Goal: Information Seeking & Learning: Learn about a topic

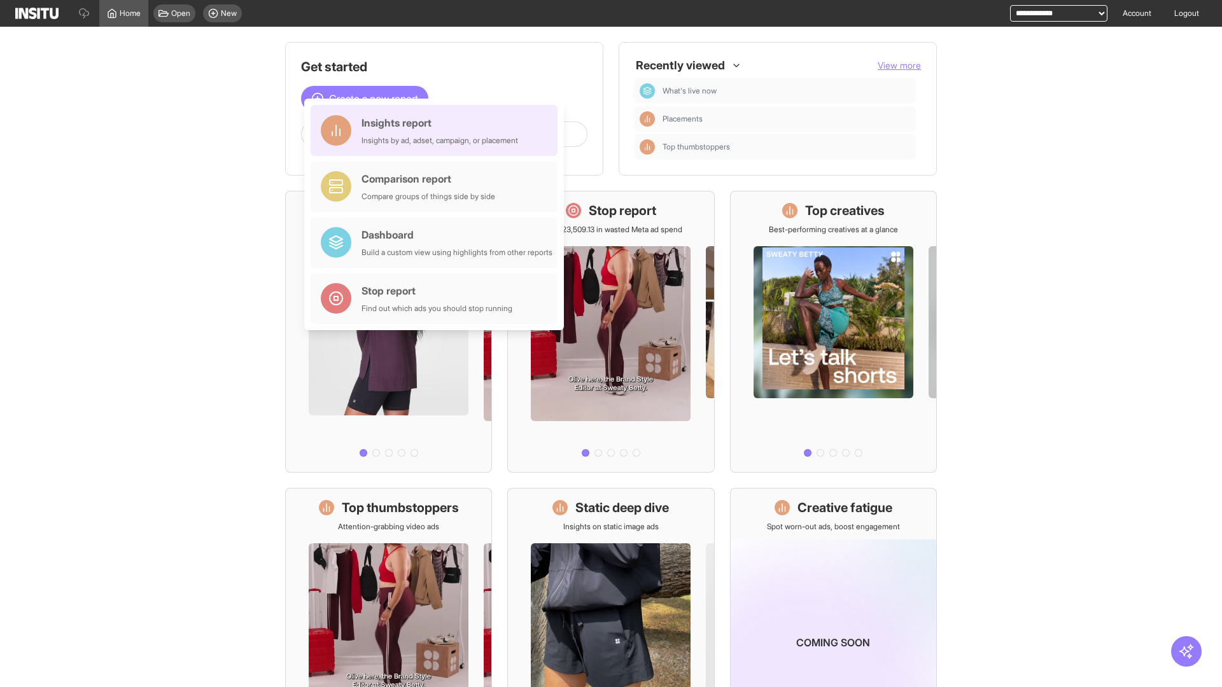
click at [437, 130] on div "Insights report Insights by ad, adset, campaign, or placement" at bounding box center [439, 130] width 157 height 31
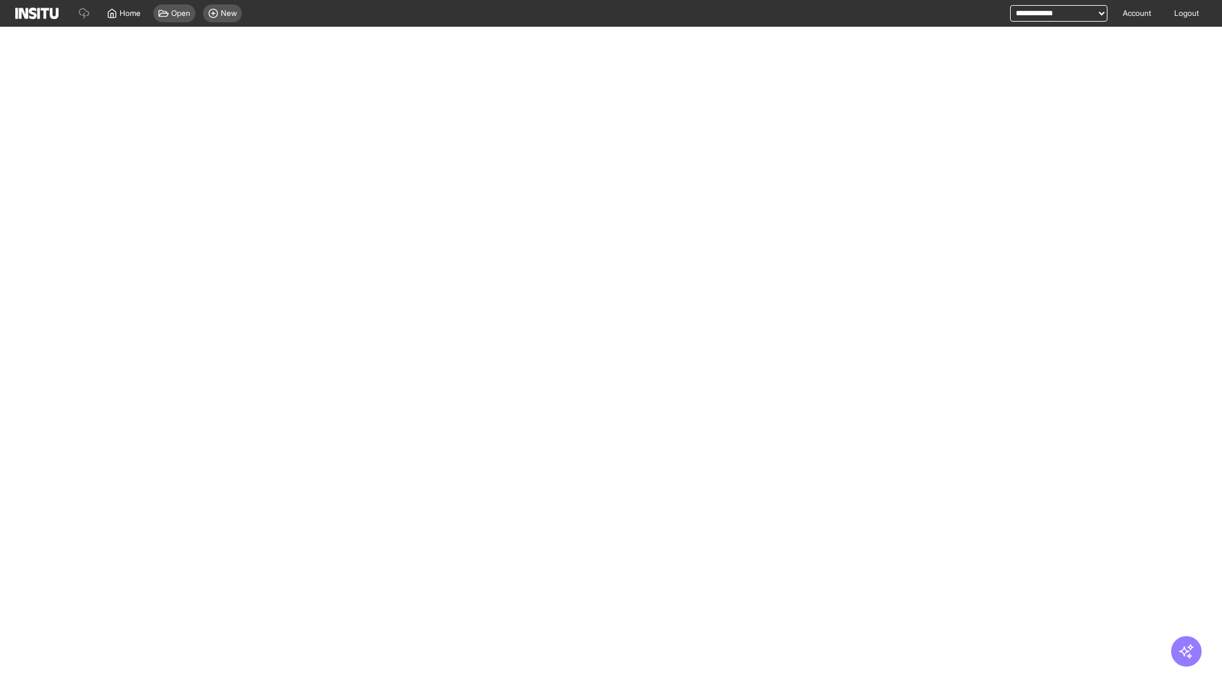
select select "**"
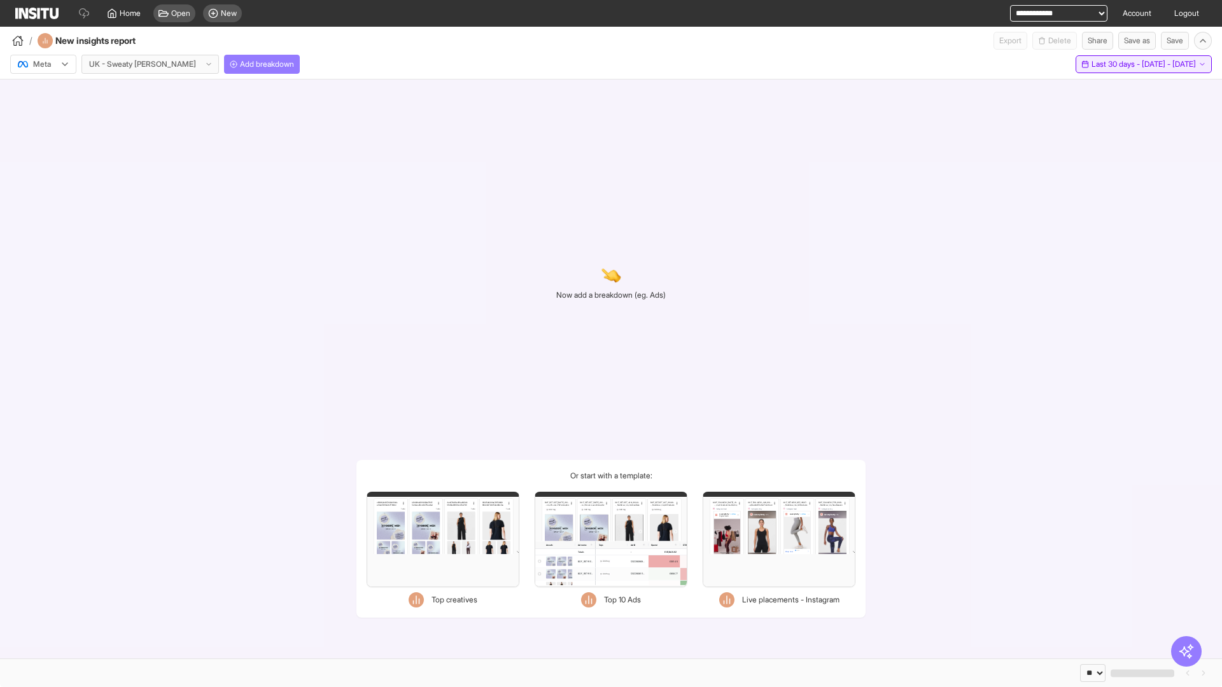
click at [1117, 64] on span "Last 30 days - [DATE] - [DATE]" at bounding box center [1143, 64] width 104 height 10
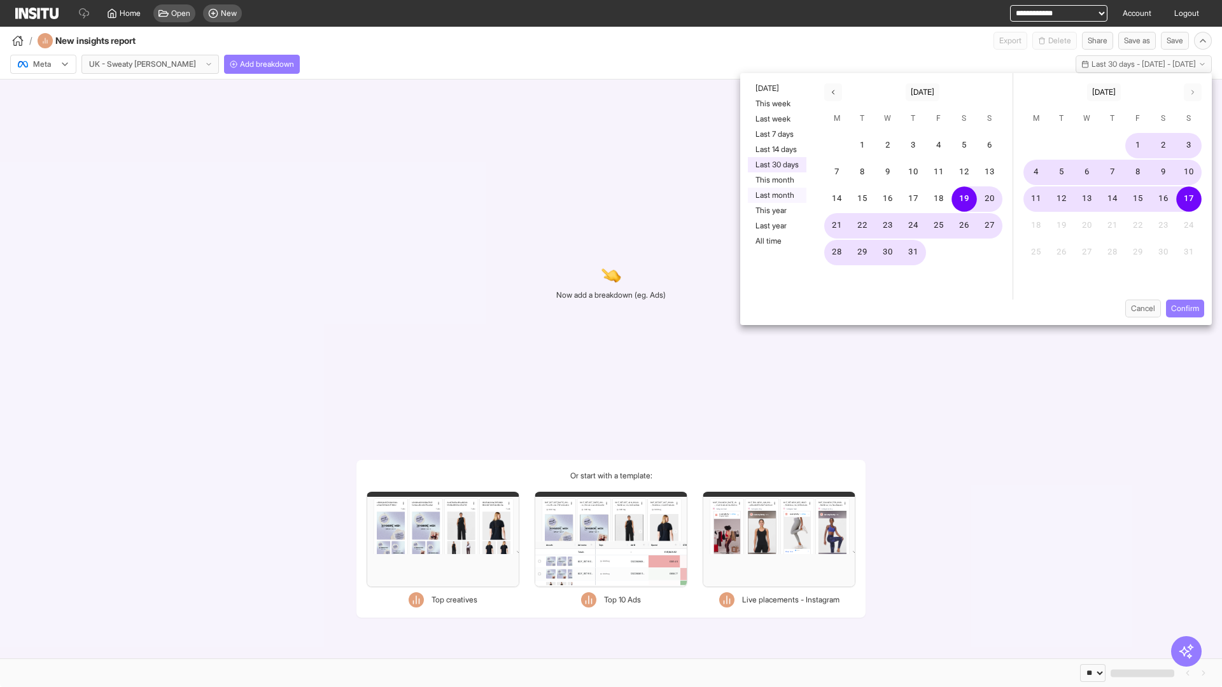
click at [776, 195] on button "Last month" at bounding box center [777, 195] width 59 height 15
